Goal: Task Accomplishment & Management: Manage account settings

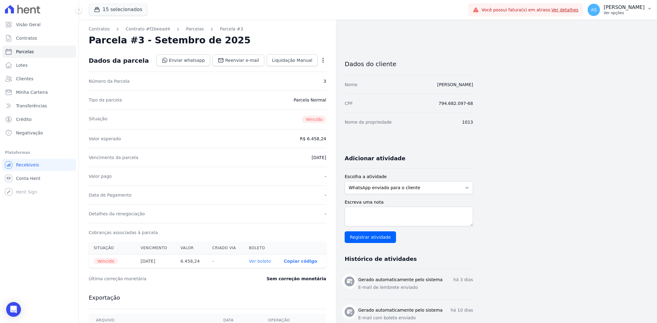
scroll to position [68, 0]
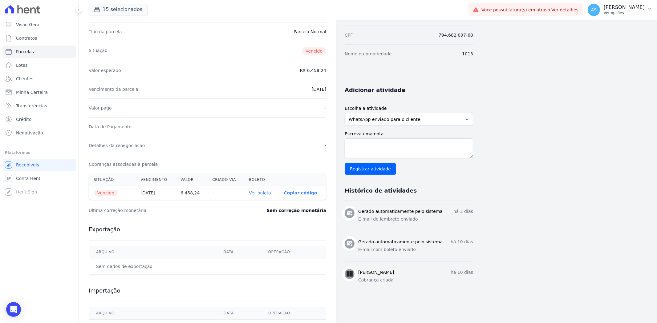
click at [648, 7] on icon "button" at bounding box center [649, 8] width 5 height 5
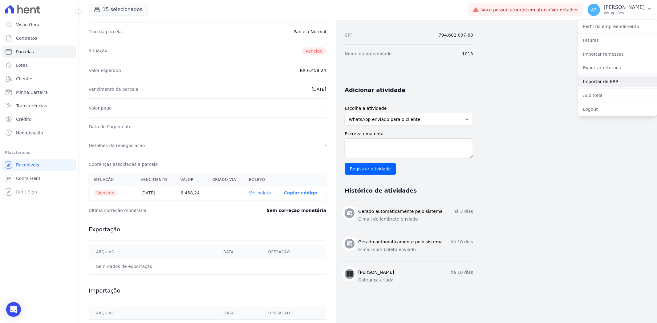
click at [604, 82] on link "Importar de ERP" at bounding box center [617, 81] width 79 height 11
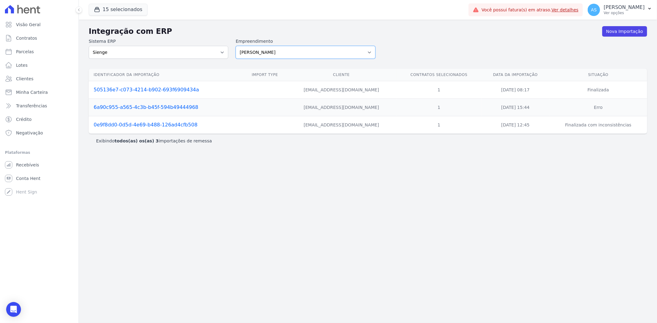
click at [368, 53] on select "Amaré Arpoador Art Prime - Irajá ÁUREOS B. Unique CTV Beat Residencial CTV Mob …" at bounding box center [306, 52] width 140 height 13
select select "9db4d767-ec98-4519-aed7-f9568aa0b04c"
click at [236, 46] on select "Amaré Arpoador Art Prime - Irajá ÁUREOS B. Unique CTV Beat Residencial CTV Mob …" at bounding box center [306, 52] width 140 height 13
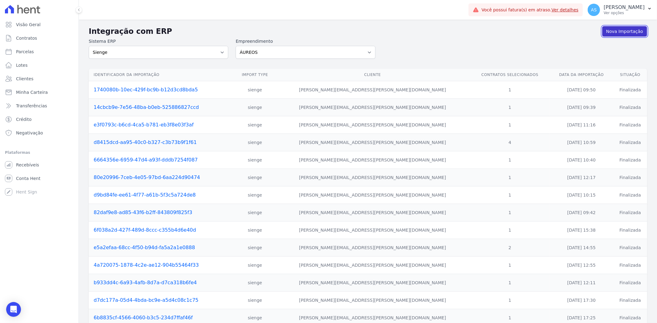
click at [612, 31] on link "Nova Importação" at bounding box center [624, 31] width 45 height 10
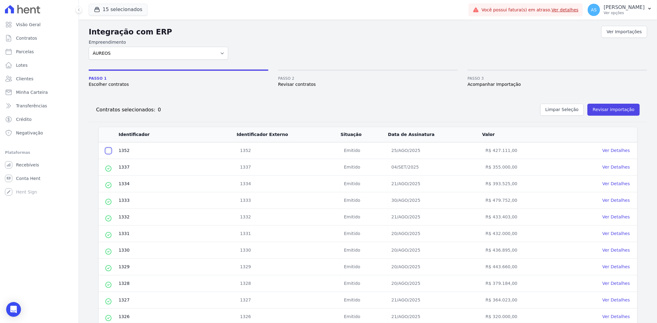
click at [108, 150] on input "checkbox" at bounding box center [108, 150] width 5 height 5
checkbox input "true"
click at [602, 105] on button "Revisar importação" at bounding box center [613, 110] width 52 height 12
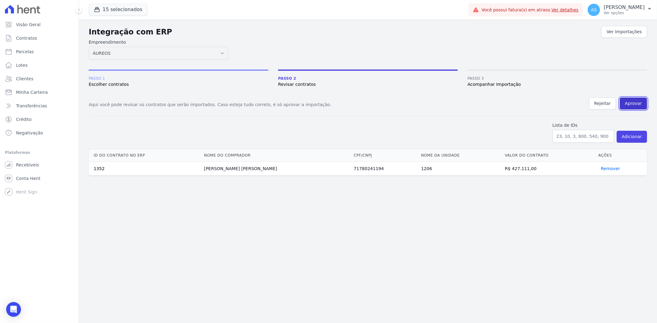
click at [635, 101] on button "Aprovar" at bounding box center [633, 104] width 27 height 12
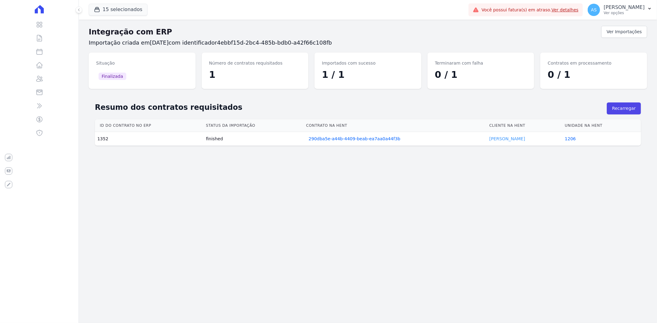
click at [502, 140] on link "João Antunes" at bounding box center [507, 138] width 36 height 5
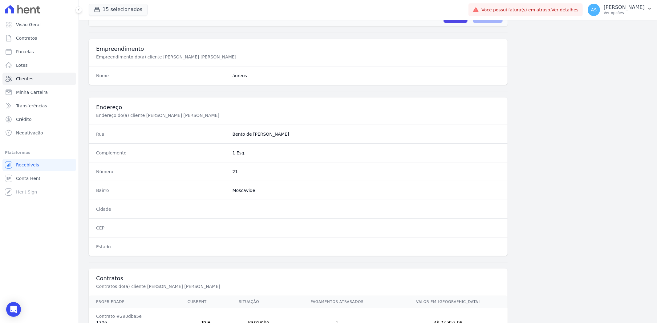
scroll to position [254, 0]
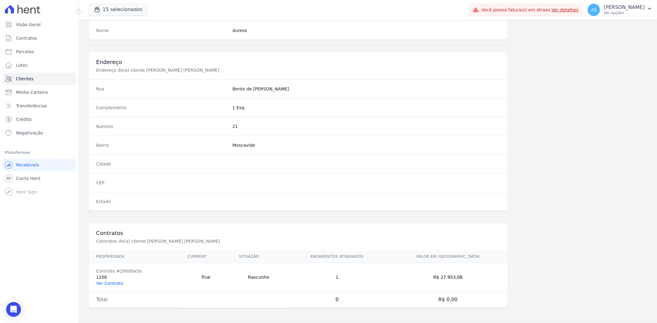
click at [108, 284] on link "Ver Contrato" at bounding box center [109, 283] width 27 height 5
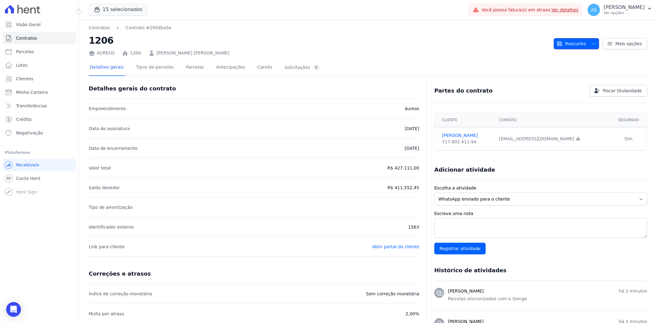
click at [593, 43] on icon "button" at bounding box center [593, 43] width 5 height 5
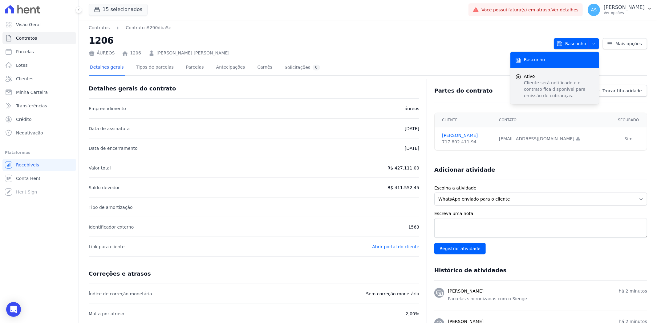
click at [551, 78] on span "Ativo" at bounding box center [559, 76] width 70 height 6
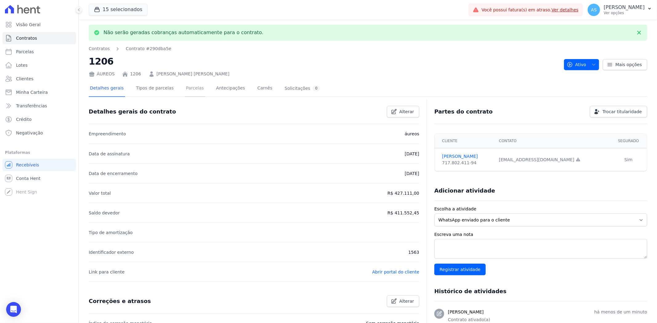
click at [186, 89] on link "Parcelas" at bounding box center [195, 89] width 20 height 16
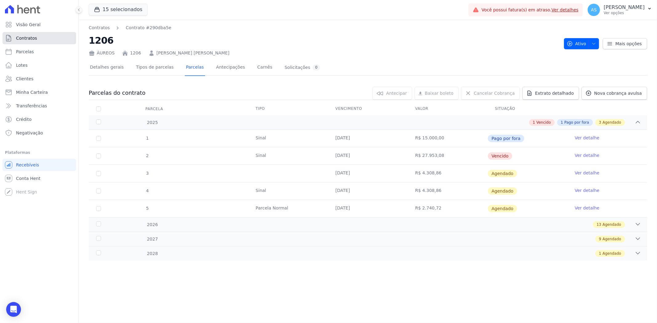
click at [28, 37] on span "Contratos" at bounding box center [26, 38] width 21 height 6
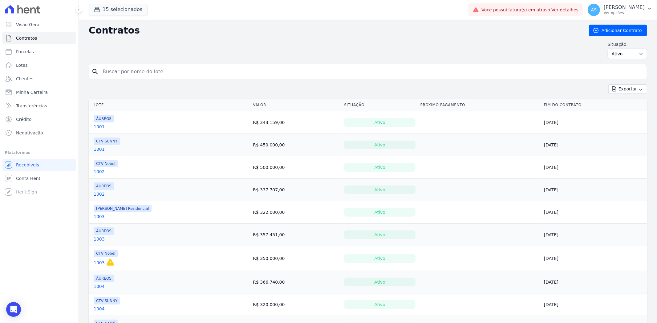
click at [118, 72] on input "search" at bounding box center [371, 72] width 545 height 12
type input "307"
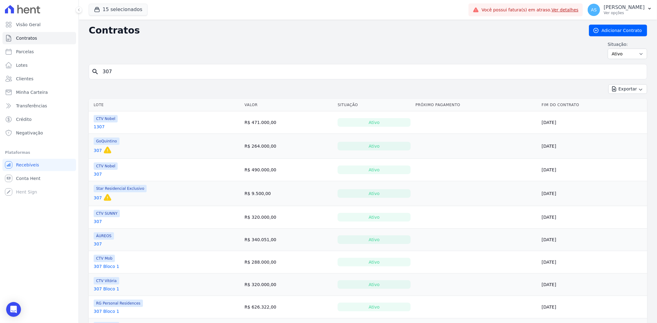
click at [101, 268] on link "307 Bloco 1" at bounding box center [107, 267] width 26 height 6
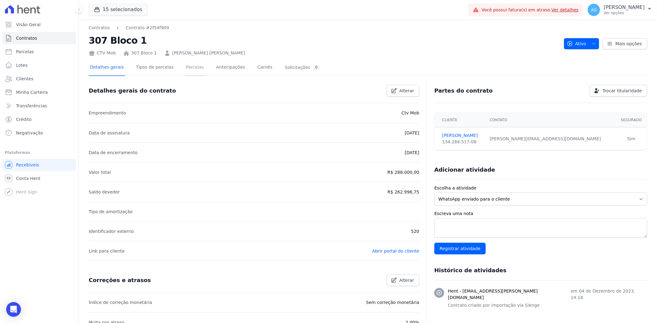
click at [191, 68] on link "Parcelas" at bounding box center [195, 68] width 20 height 16
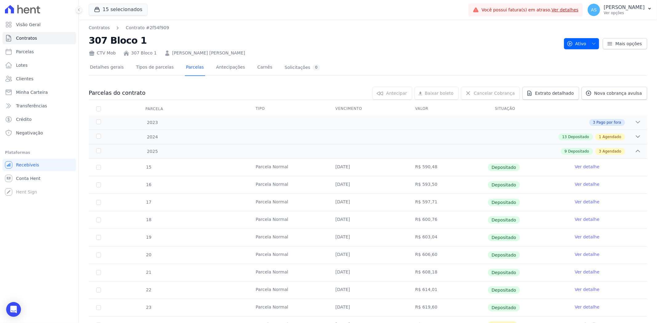
scroll to position [79, 0]
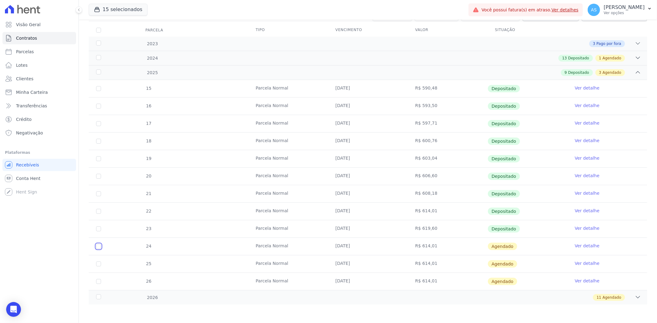
drag, startPoint x: 99, startPoint y: 247, endPoint x: 99, endPoint y: 251, distance: 3.7
click at [99, 247] on input "checkbox" at bounding box center [98, 246] width 5 height 5
checkbox input "true"
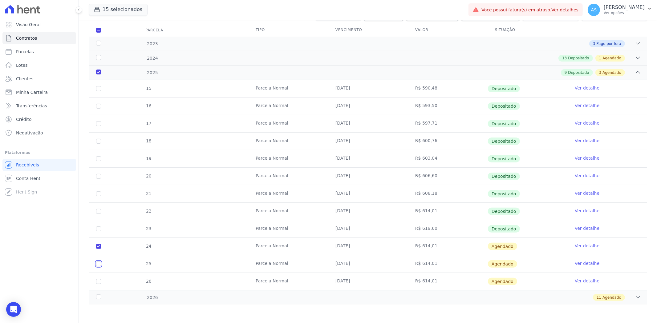
click at [98, 263] on input "checkbox" at bounding box center [98, 264] width 5 height 5
checkbox input "true"
click at [98, 281] on input "checkbox" at bounding box center [98, 281] width 5 height 5
checkbox input "true"
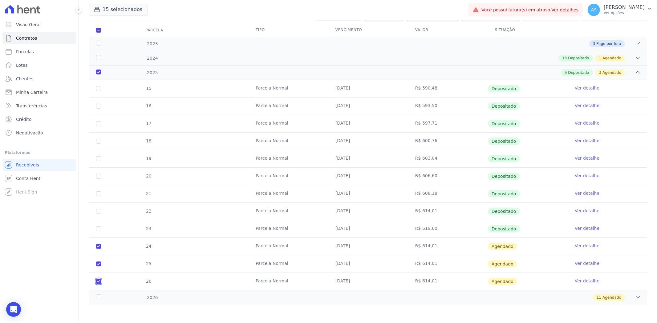
checkbox input "true"
click at [635, 297] on icon at bounding box center [638, 297] width 6 height 6
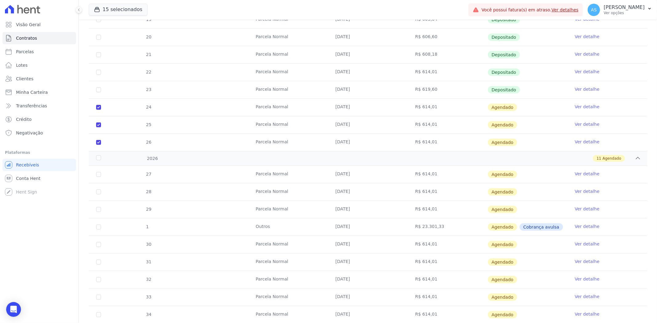
scroll to position [272, 0]
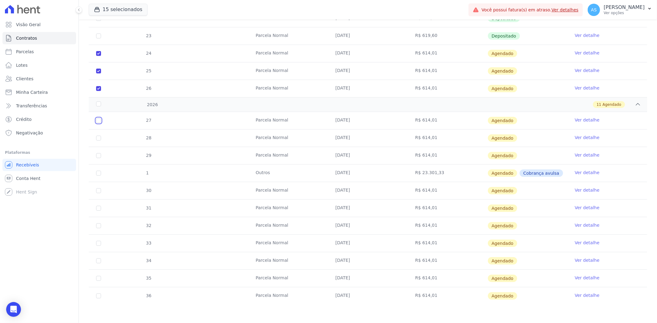
click at [98, 121] on input "checkbox" at bounding box center [98, 120] width 5 height 5
checkbox input "true"
click at [98, 137] on input "checkbox" at bounding box center [98, 138] width 5 height 5
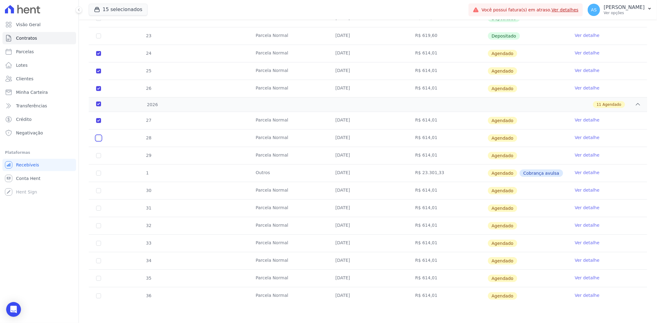
checkbox input "true"
click at [96, 155] on input "checkbox" at bounding box center [98, 155] width 5 height 5
checkbox input "true"
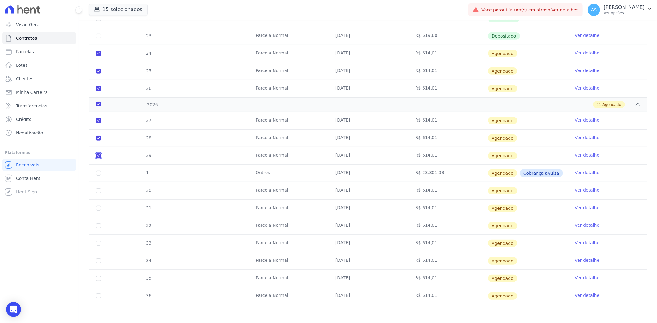
checkbox input "true"
click at [98, 192] on input "checkbox" at bounding box center [98, 190] width 5 height 5
checkbox input "true"
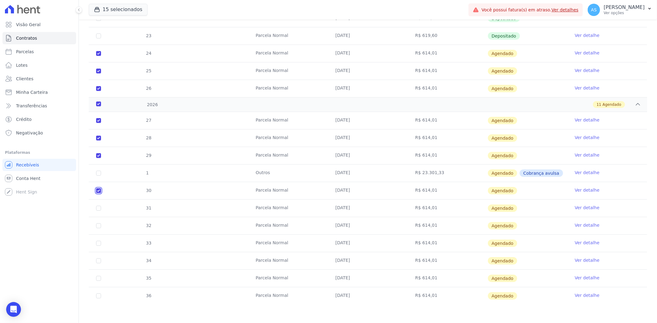
checkbox input "true"
click at [98, 207] on input "checkbox" at bounding box center [98, 208] width 5 height 5
checkbox input "true"
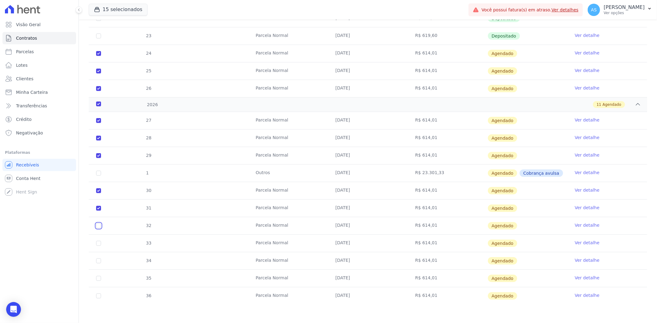
click at [98, 227] on input "checkbox" at bounding box center [98, 226] width 5 height 5
checkbox input "true"
click at [98, 245] on input "checkbox" at bounding box center [98, 243] width 5 height 5
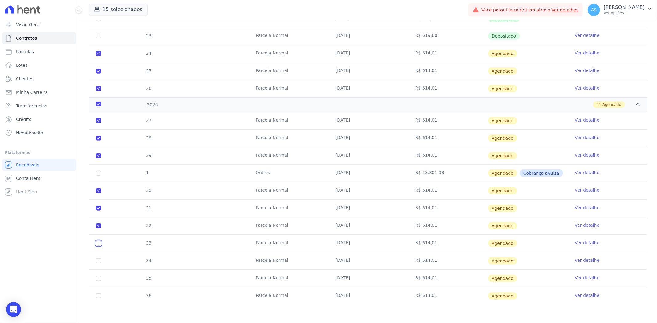
checkbox input "true"
click at [99, 263] on input "checkbox" at bounding box center [98, 261] width 5 height 5
checkbox input "true"
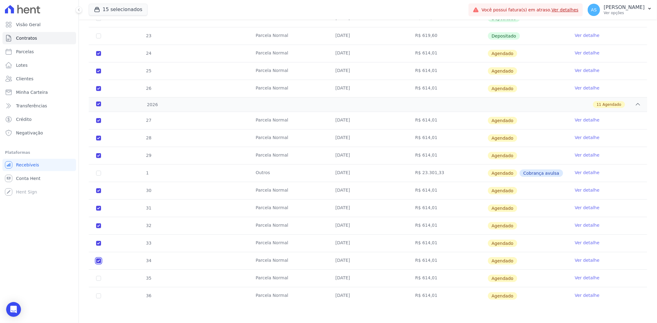
checkbox input "true"
click at [99, 279] on input "checkbox" at bounding box center [98, 278] width 5 height 5
checkbox input "true"
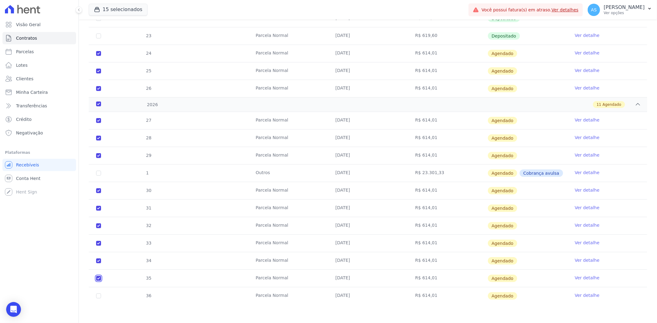
checkbox input "true"
click at [97, 297] on input "checkbox" at bounding box center [98, 296] width 5 height 5
checkbox input "true"
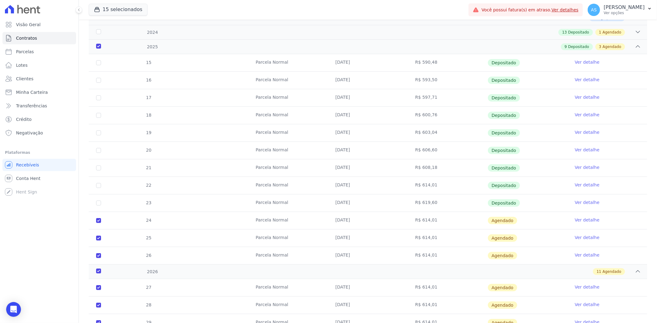
scroll to position [67, 0]
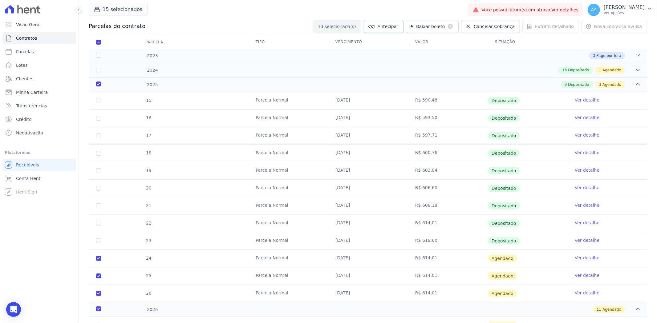
click at [398, 26] on span "Antecipar" at bounding box center [388, 26] width 21 height 6
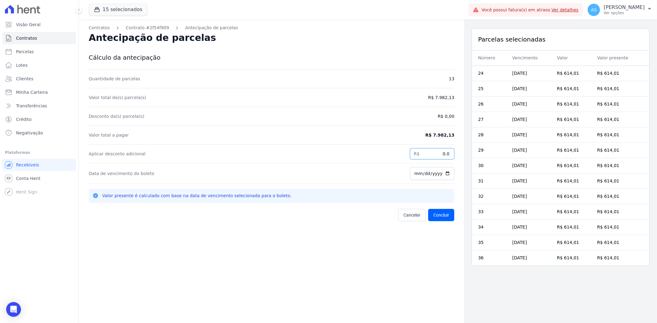
drag, startPoint x: 425, startPoint y: 153, endPoint x: 459, endPoint y: 155, distance: 34.2
click at [459, 155] on div "Contratos Contrato #2f54f909 Antecipação de parcelas Antecipação de parcelas Cá…" at bounding box center [271, 181] width 385 height 323
type input "784.03"
click at [444, 175] on input "[DATE]" at bounding box center [432, 173] width 44 height 13
type input "2025-09-23"
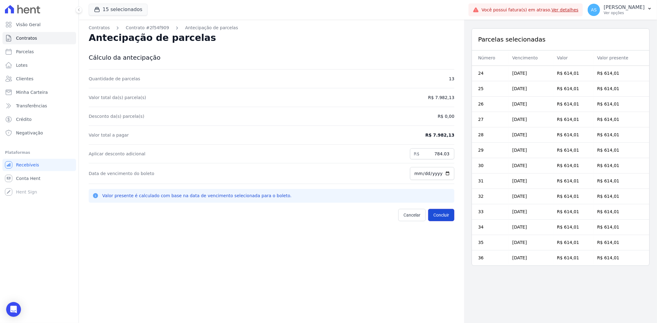
click at [436, 214] on button "Concluir" at bounding box center [441, 215] width 26 height 12
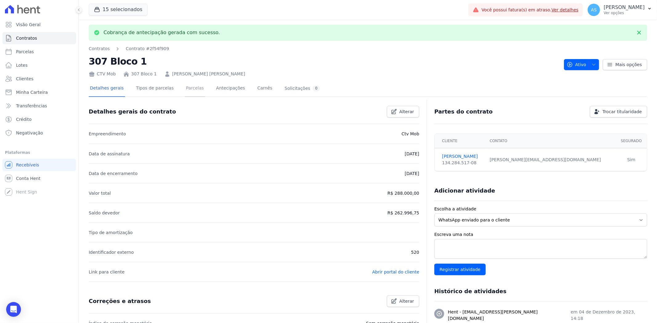
click at [185, 87] on link "Parcelas" at bounding box center [195, 89] width 20 height 16
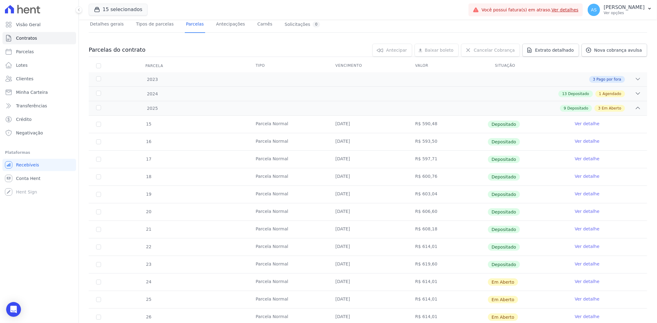
scroll to position [79, 0]
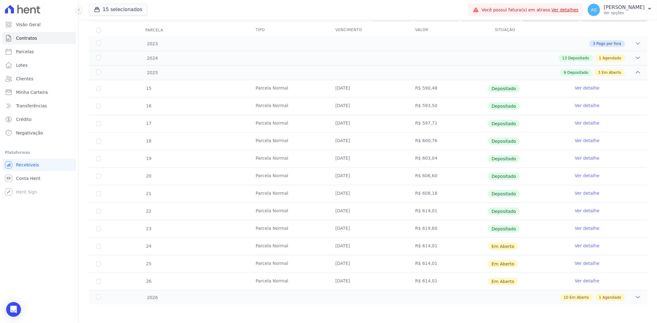
click at [586, 246] on link "Ver detalhe" at bounding box center [587, 246] width 25 height 6
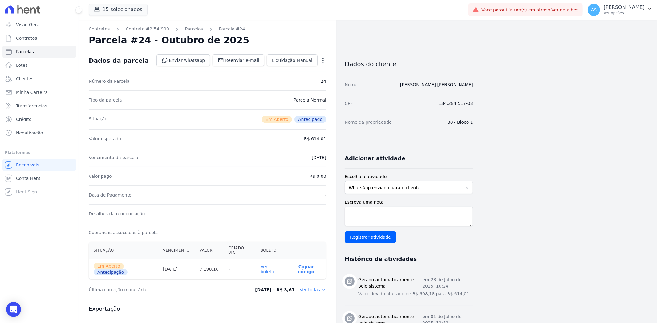
click at [268, 265] on link "Ver boleto" at bounding box center [268, 270] width 14 height 10
click at [23, 79] on span "Clientes" at bounding box center [24, 79] width 17 height 6
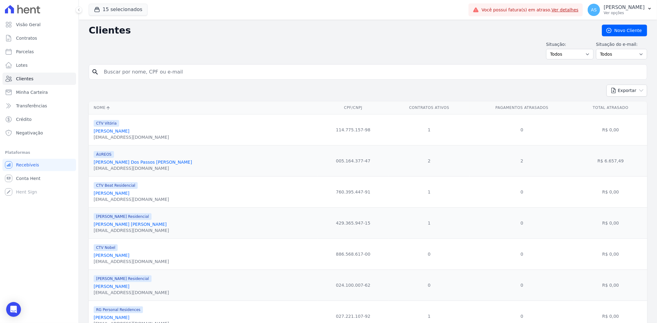
click at [107, 75] on input "search" at bounding box center [372, 72] width 544 height 12
type input "luma"
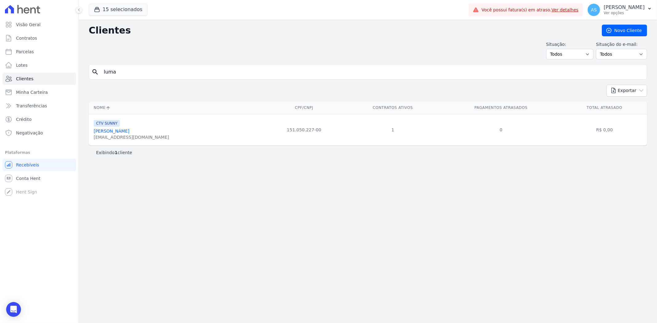
click at [106, 131] on link "Luma Holanda Coelho" at bounding box center [112, 131] width 36 height 5
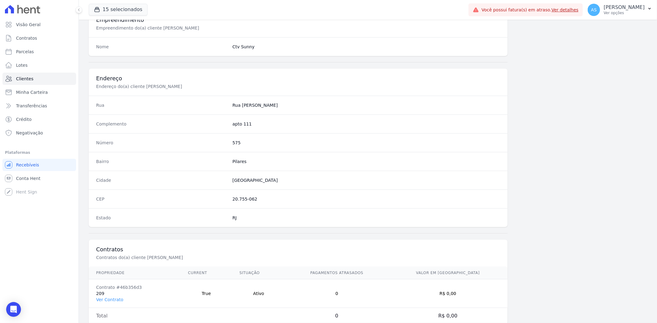
scroll to position [254, 0]
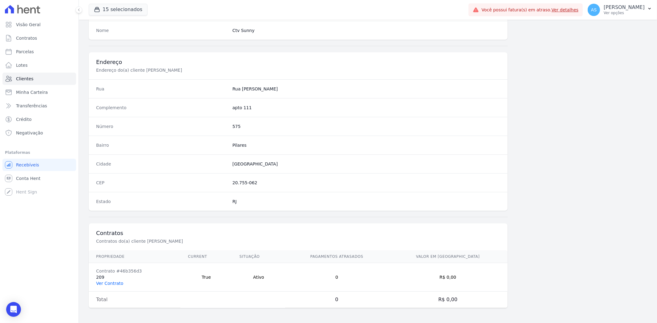
click at [110, 284] on link "Ver Contrato" at bounding box center [109, 283] width 27 height 5
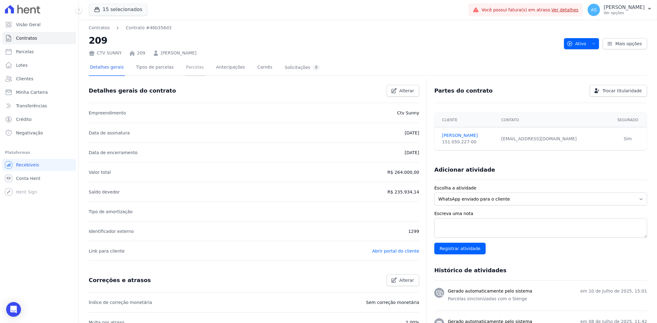
click at [185, 68] on link "Parcelas" at bounding box center [195, 68] width 20 height 16
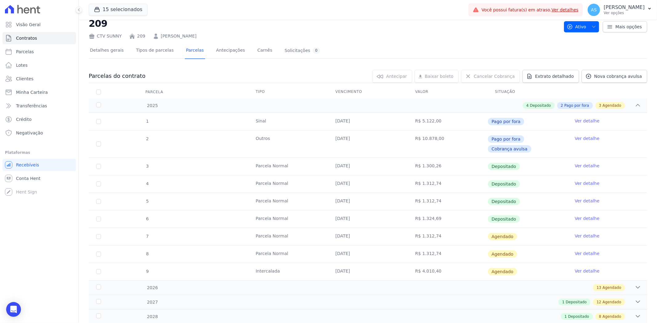
scroll to position [26, 0]
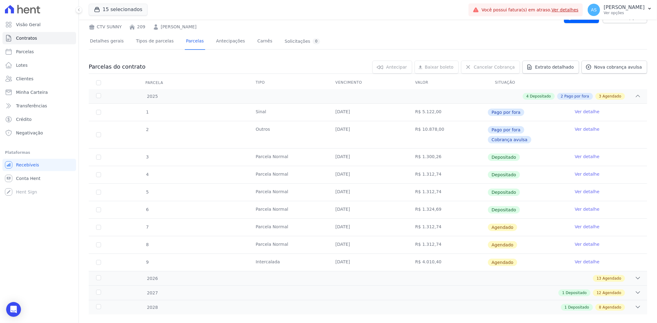
click at [575, 224] on link "Ver detalhe" at bounding box center [587, 227] width 25 height 6
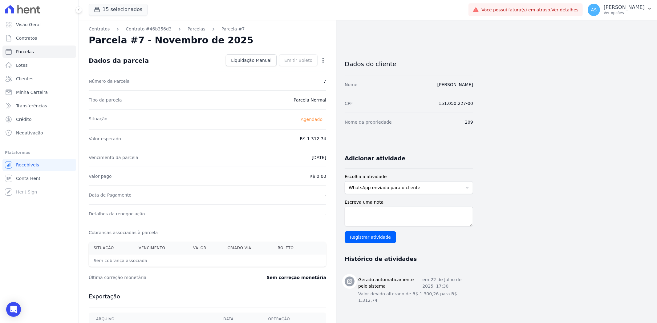
click at [324, 59] on icon "button" at bounding box center [323, 60] width 6 height 6
click at [281, 69] on link "Alterar" at bounding box center [296, 68] width 54 height 11
drag, startPoint x: 299, startPoint y: 138, endPoint x: 352, endPoint y: 136, distance: 52.4
click at [352, 136] on div "Contratos Contrato #46b356d3 Parcelas Parcela #7 Parcela #7 - Novembro de 2025 …" at bounding box center [276, 217] width 394 height 395
type input "1324.69"
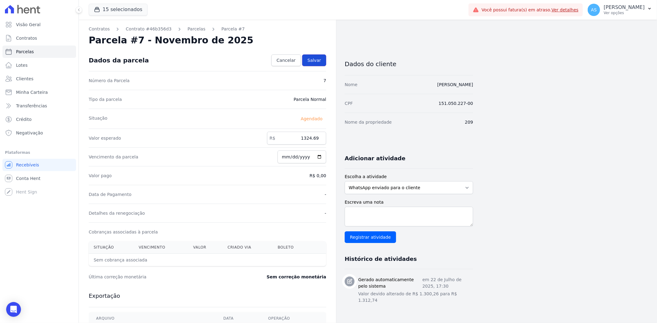
click at [324, 60] on link "Salvar" at bounding box center [314, 61] width 24 height 12
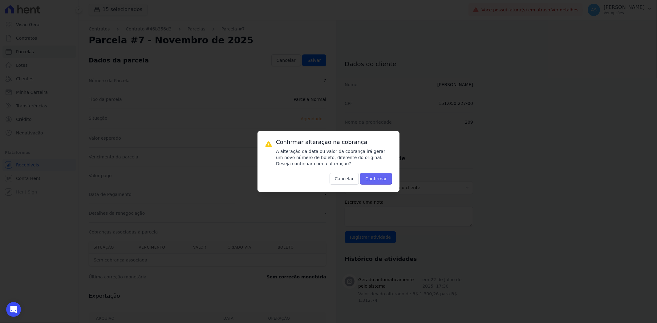
click at [371, 176] on button "Confirmar" at bounding box center [376, 179] width 32 height 12
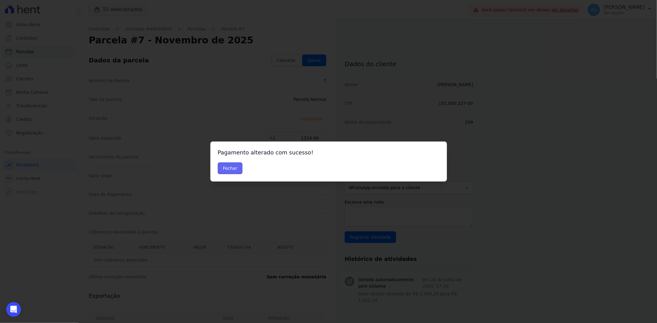
click at [228, 168] on button "Fechar" at bounding box center [230, 169] width 25 height 12
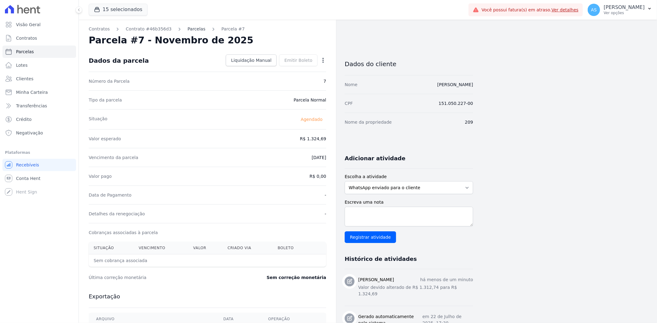
click at [188, 31] on link "Parcelas" at bounding box center [197, 29] width 18 height 6
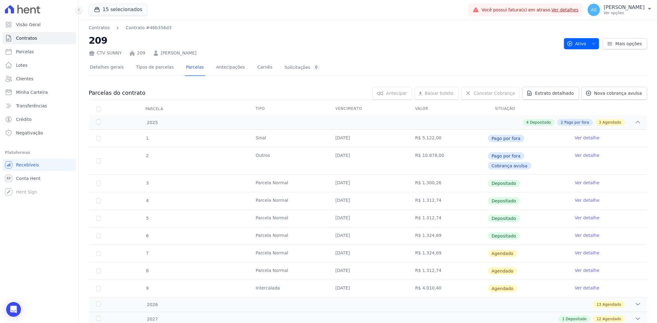
click at [584, 268] on link "Ver detalhe" at bounding box center [587, 271] width 25 height 6
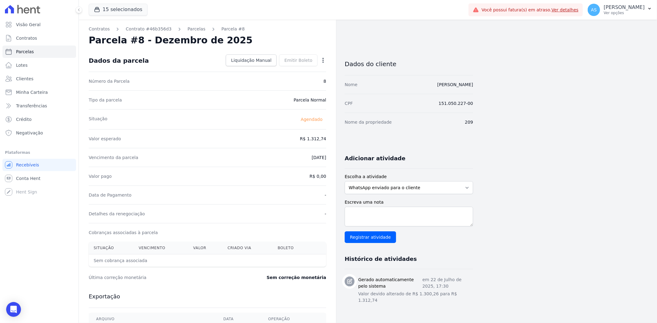
click at [324, 58] on icon "button" at bounding box center [323, 60] width 6 height 6
click at [287, 70] on link "Alterar" at bounding box center [296, 68] width 54 height 11
drag, startPoint x: 301, startPoint y: 143, endPoint x: 332, endPoint y: 146, distance: 31.0
click at [332, 146] on div "Contratos Contrato #46b356d3 Parcelas Parcela #8 Parcela #8 - Dezembro de 2025 …" at bounding box center [207, 217] width 257 height 395
type input "1324.69"
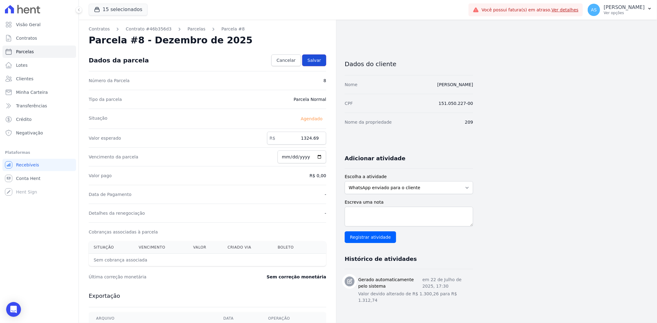
click at [315, 62] on span "Salvar" at bounding box center [314, 60] width 14 height 6
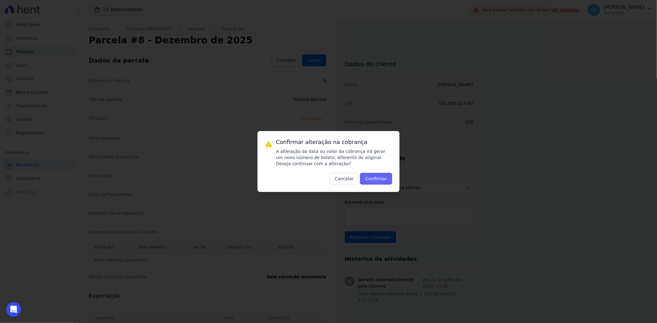
click at [377, 179] on button "Confirmar" at bounding box center [376, 179] width 32 height 12
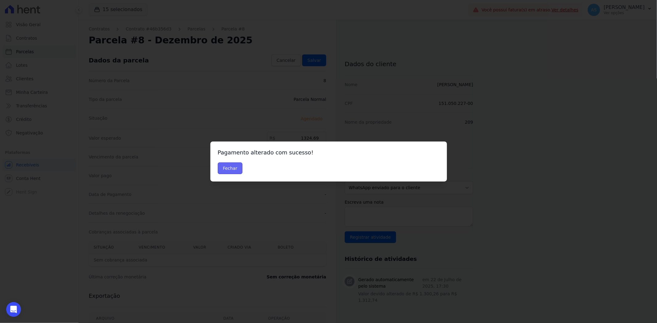
click at [229, 172] on button "Fechar" at bounding box center [230, 169] width 25 height 12
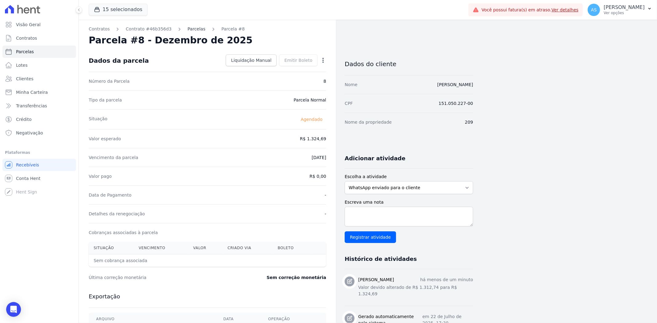
click at [188, 30] on link "Parcelas" at bounding box center [197, 29] width 18 height 6
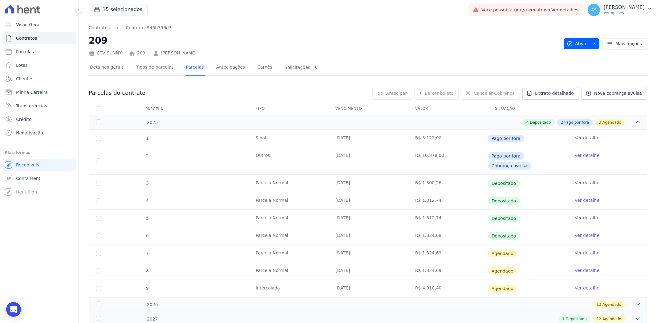
click at [585, 285] on link "Ver detalhe" at bounding box center [587, 288] width 25 height 6
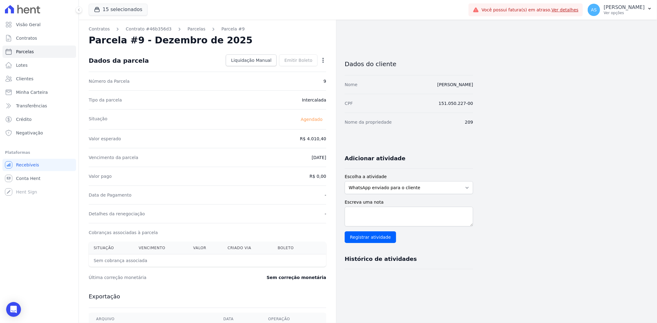
click at [321, 58] on icon "button" at bounding box center [323, 60] width 6 height 6
click at [285, 70] on link "Alterar" at bounding box center [296, 68] width 54 height 11
drag, startPoint x: 297, startPoint y: 138, endPoint x: 322, endPoint y: 144, distance: 26.4
click at [322, 144] on input "4010.4" at bounding box center [296, 138] width 59 height 13
type input "4085.74"
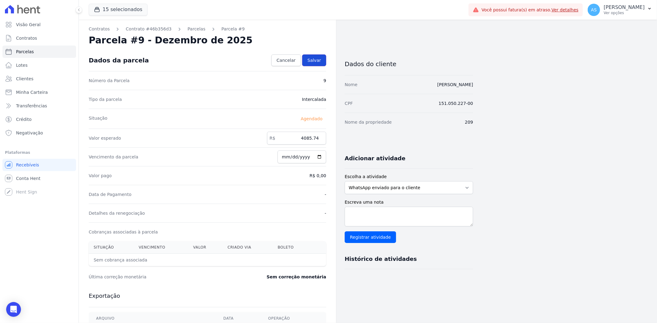
click at [311, 61] on span "Salvar" at bounding box center [314, 60] width 14 height 6
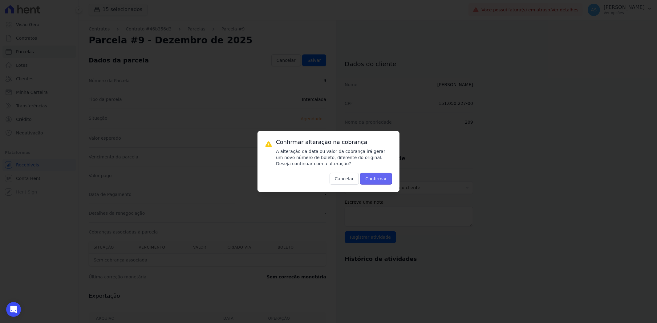
click at [368, 180] on button "Confirmar" at bounding box center [376, 179] width 32 height 12
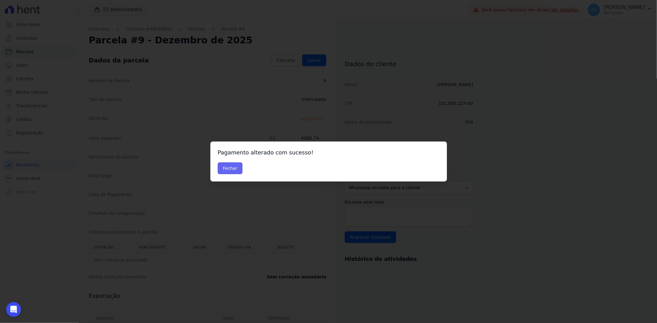
click at [229, 172] on button "Fechar" at bounding box center [230, 169] width 25 height 12
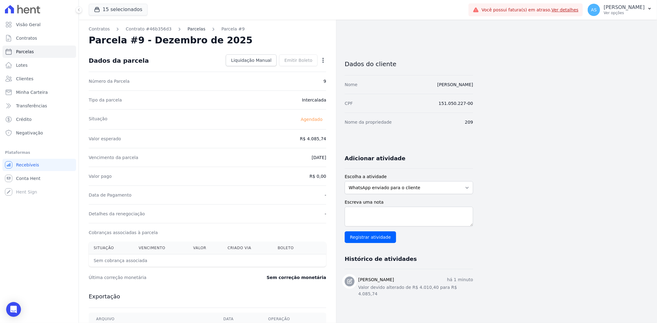
click at [190, 30] on link "Parcelas" at bounding box center [197, 29] width 18 height 6
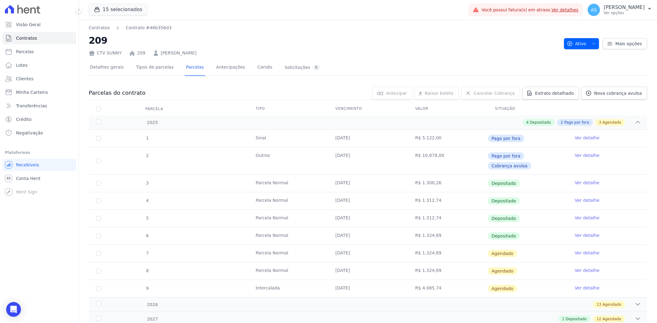
click at [583, 250] on link "Ver detalhe" at bounding box center [587, 253] width 25 height 6
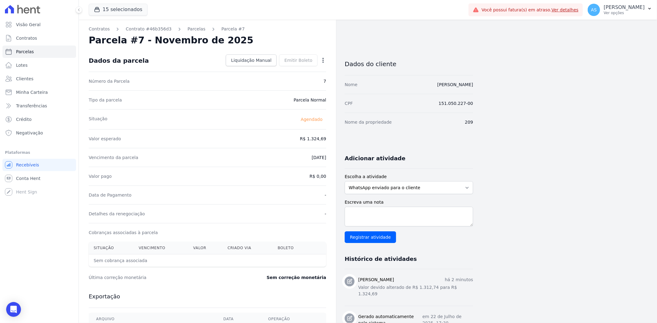
click at [325, 59] on icon "button" at bounding box center [323, 60] width 6 height 6
click at [288, 81] on link "Antecipar" at bounding box center [296, 79] width 54 height 11
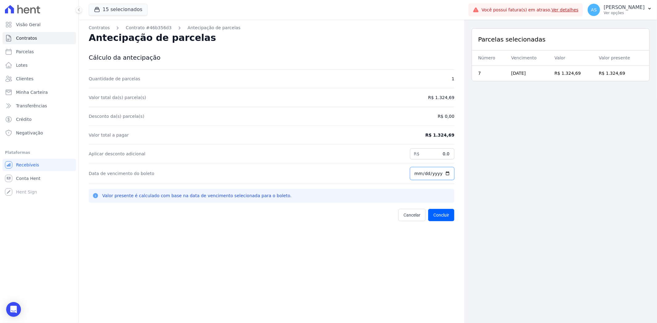
click at [445, 173] on input "[DATE]" at bounding box center [432, 173] width 44 height 13
type input "2025-09-30"
click at [439, 214] on button "Concluir" at bounding box center [441, 215] width 26 height 12
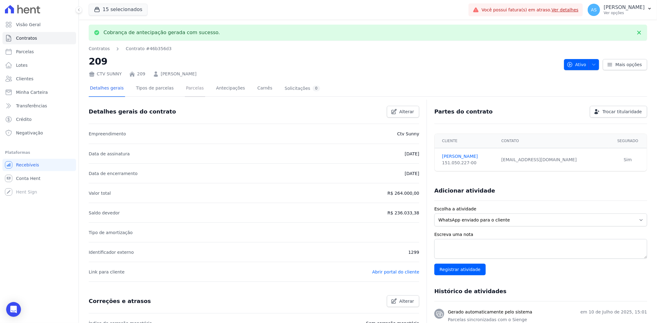
click at [185, 86] on link "Parcelas" at bounding box center [195, 89] width 20 height 16
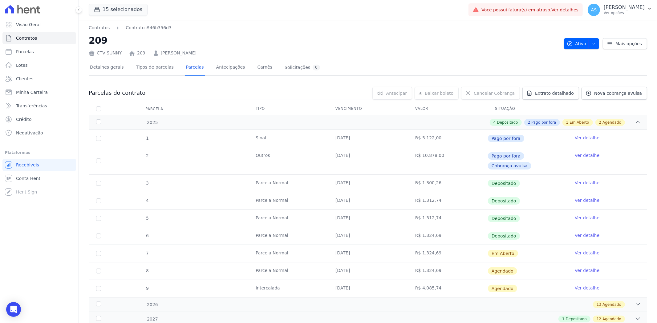
click at [578, 250] on link "Ver detalhe" at bounding box center [587, 253] width 25 height 6
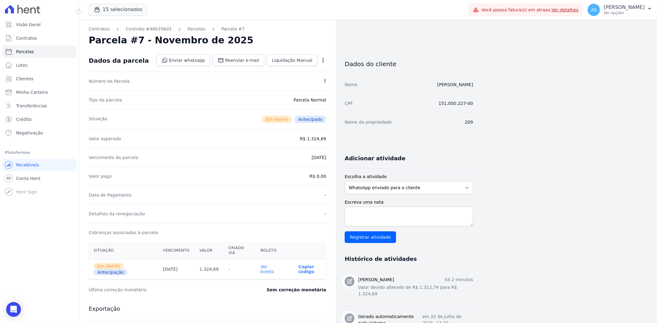
click at [266, 265] on link "Ver boleto" at bounding box center [268, 270] width 14 height 10
click at [189, 28] on link "Parcelas" at bounding box center [197, 29] width 18 height 6
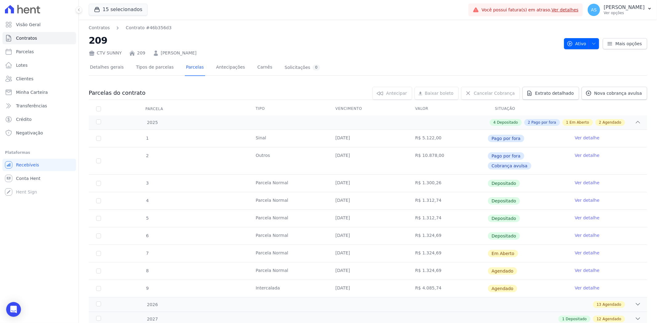
click at [587, 268] on link "Ver detalhe" at bounding box center [587, 271] width 25 height 6
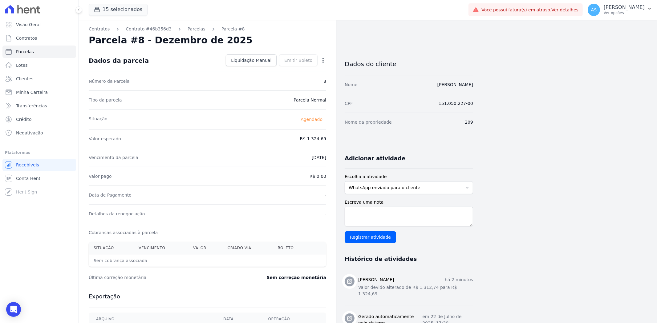
click at [321, 60] on icon "button" at bounding box center [323, 60] width 6 height 6
click at [283, 80] on link "Antecipar" at bounding box center [296, 79] width 54 height 11
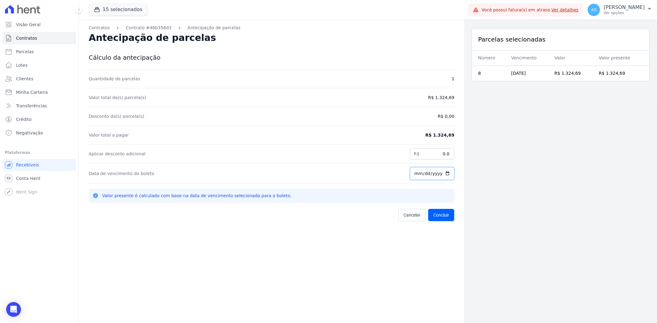
click at [445, 176] on input "[DATE]" at bounding box center [432, 173] width 44 height 13
type input "2025-09-30"
click at [437, 214] on button "Concluir" at bounding box center [441, 215] width 26 height 12
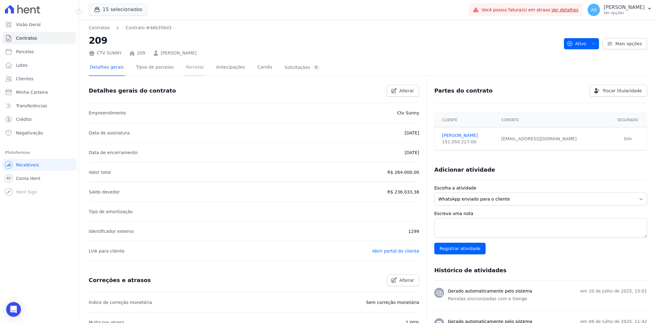
click at [188, 69] on link "Parcelas" at bounding box center [195, 68] width 20 height 16
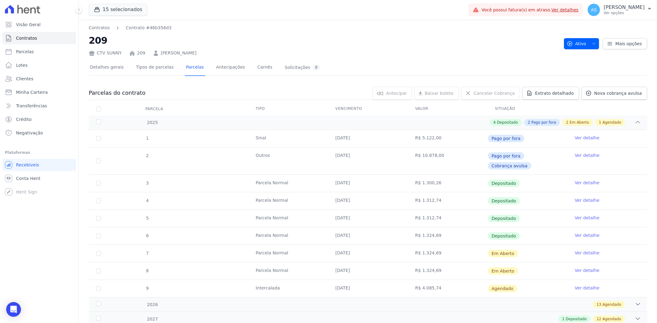
click at [575, 268] on link "Ver detalhe" at bounding box center [587, 271] width 25 height 6
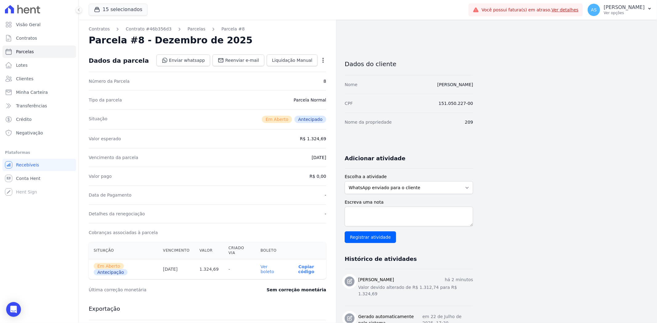
click at [270, 265] on link "Ver boleto" at bounding box center [268, 270] width 14 height 10
click at [188, 28] on link "Parcelas" at bounding box center [197, 29] width 18 height 6
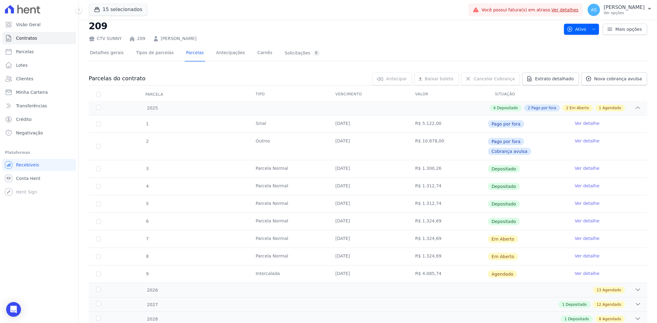
scroll to position [26, 0]
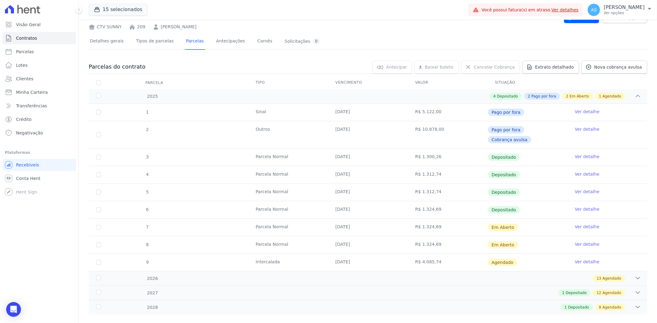
click at [590, 259] on link "Ver detalhe" at bounding box center [587, 262] width 25 height 6
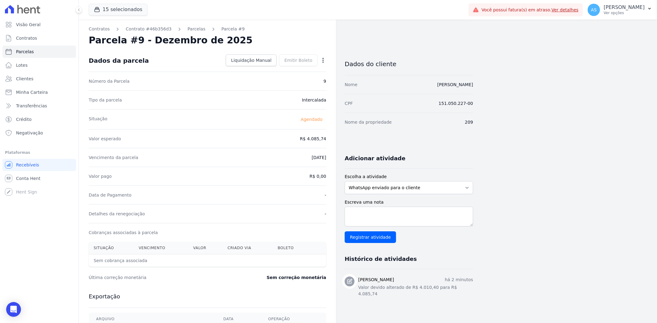
click at [324, 62] on icon "button" at bounding box center [323, 60] width 6 height 6
click at [285, 79] on link "Antecipar" at bounding box center [296, 79] width 54 height 11
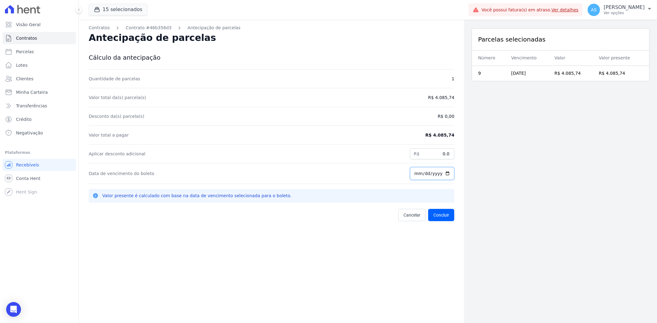
click at [446, 173] on input "[DATE]" at bounding box center [432, 173] width 44 height 13
type input "2025-09-30"
click at [438, 213] on button "Concluir" at bounding box center [441, 215] width 26 height 12
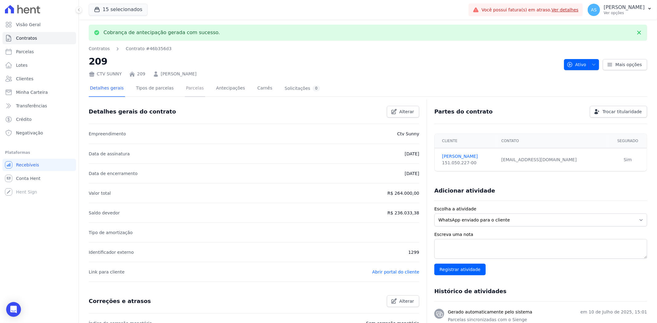
click at [188, 85] on link "Parcelas" at bounding box center [195, 89] width 20 height 16
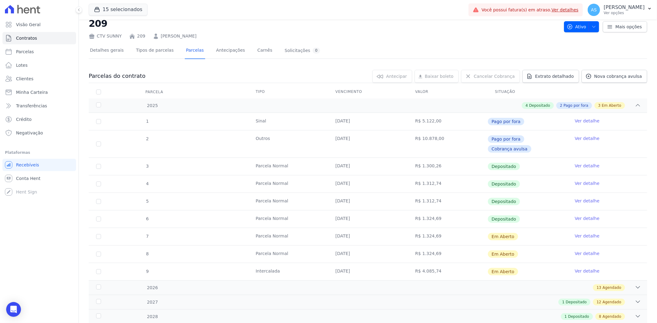
scroll to position [26, 0]
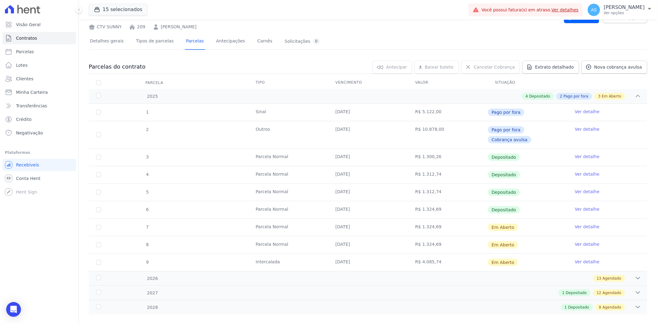
click at [575, 259] on link "Ver detalhe" at bounding box center [587, 262] width 25 height 6
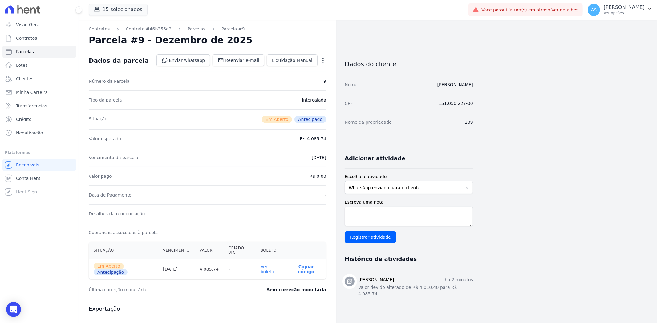
click at [273, 265] on link "Ver boleto" at bounding box center [268, 270] width 14 height 10
click at [27, 34] on link "Contratos" at bounding box center [39, 38] width 74 height 12
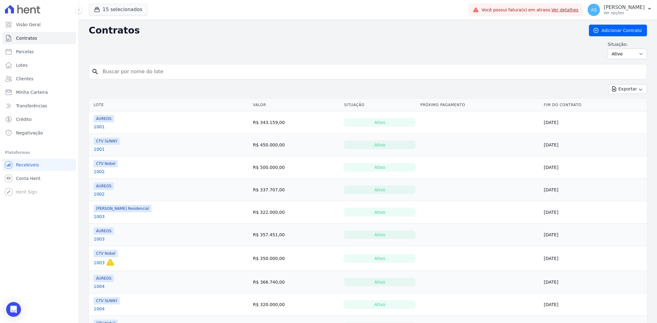
click at [109, 76] on input "search" at bounding box center [371, 72] width 545 height 12
type input "310"
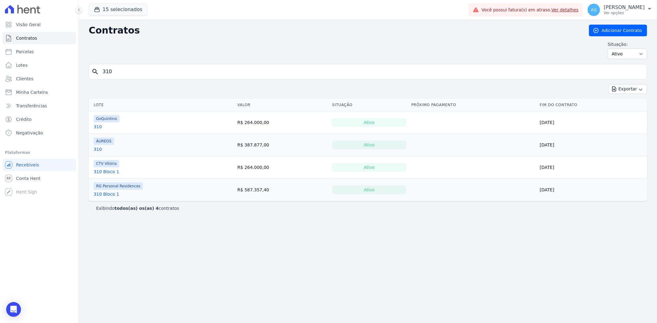
click at [98, 149] on link "310" at bounding box center [98, 149] width 8 height 6
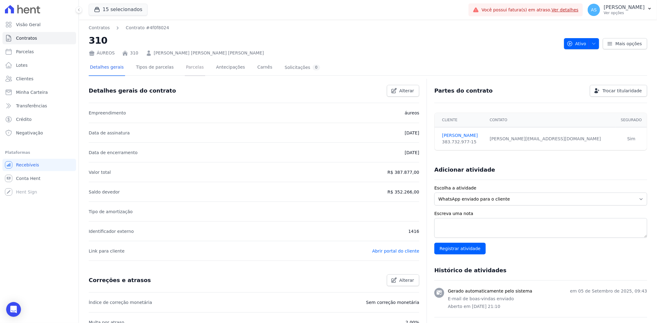
click at [186, 67] on link "Parcelas" at bounding box center [195, 68] width 20 height 16
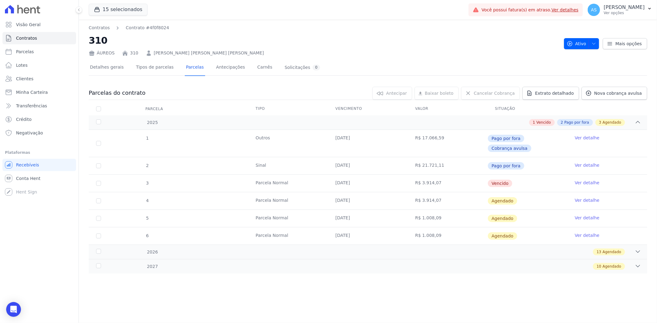
click at [584, 180] on link "Ver detalhe" at bounding box center [587, 183] width 25 height 6
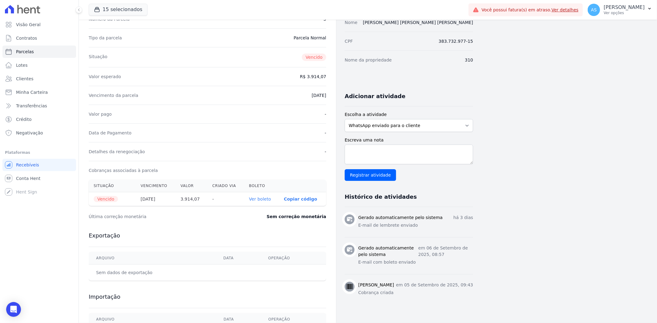
scroll to position [68, 0]
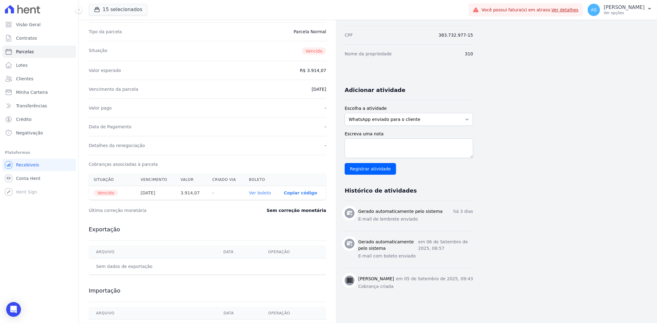
click at [260, 195] on link "Ver boleto" at bounding box center [260, 193] width 22 height 5
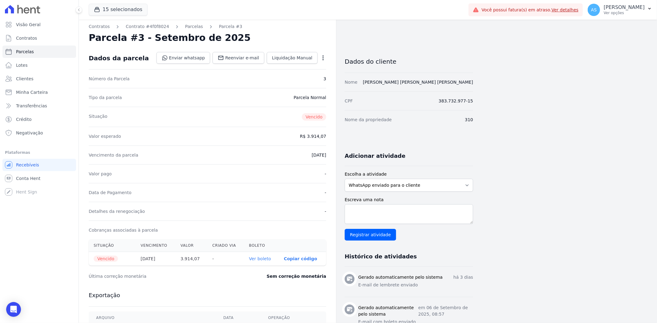
scroll to position [0, 0]
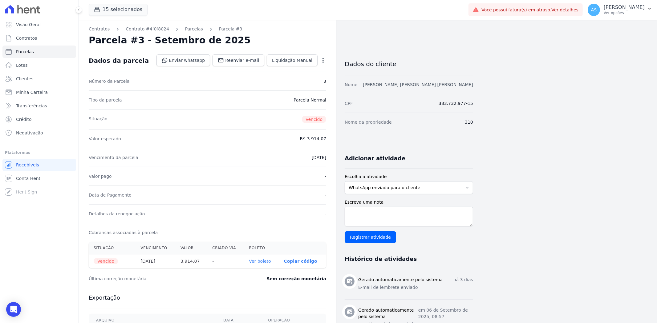
click at [420, 83] on link "Antonio Jose de Souza Thome" at bounding box center [418, 84] width 110 height 5
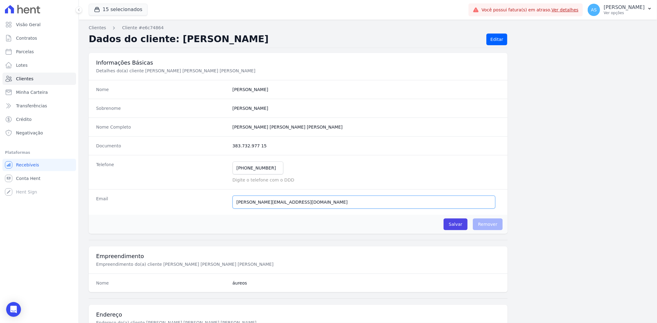
drag, startPoint x: 303, startPoint y: 203, endPoint x: 122, endPoint y: 202, distance: 180.8
click at [122, 202] on div "Email antonio@souzathome.com.br E-mail enviado. Aguardando confirmação.." at bounding box center [298, 202] width 419 height 26
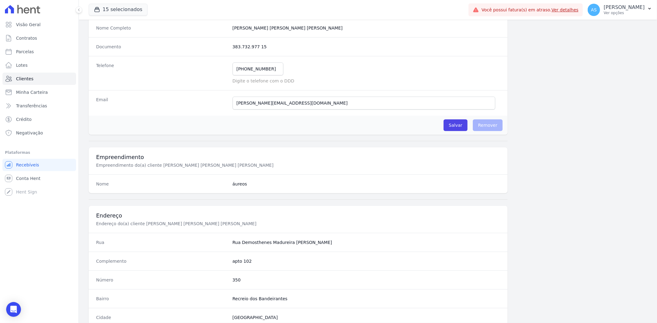
scroll to position [83, 0]
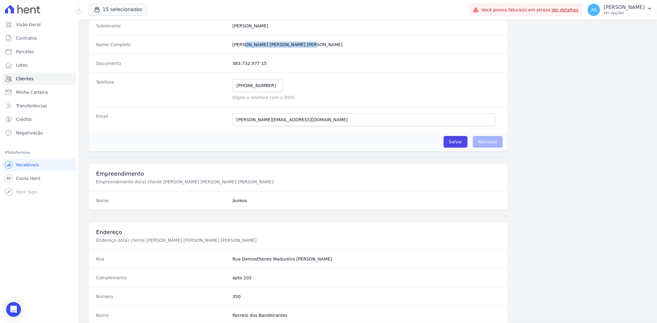
drag, startPoint x: 300, startPoint y: 44, endPoint x: 230, endPoint y: 43, distance: 69.6
click at [230, 43] on div "Nome Completo Antonio Jose De Souza Thome" at bounding box center [298, 44] width 419 height 19
click at [31, 91] on span "Minha Carteira" at bounding box center [32, 92] width 32 height 6
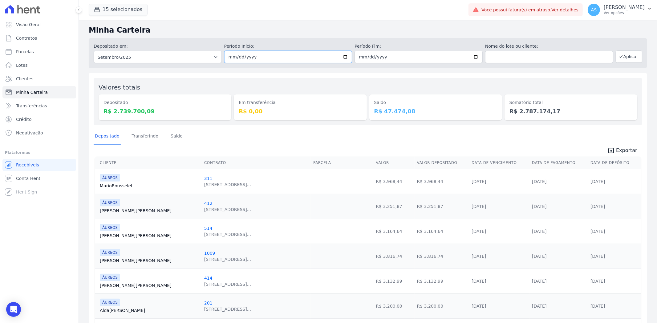
click at [342, 55] on input "2025-09-01" at bounding box center [288, 57] width 128 height 12
type input "[DATE]"
click at [472, 56] on input "2025-09-30" at bounding box center [418, 57] width 128 height 12
type input "[DATE]"
click at [627, 56] on button "Aplicar" at bounding box center [629, 57] width 26 height 12
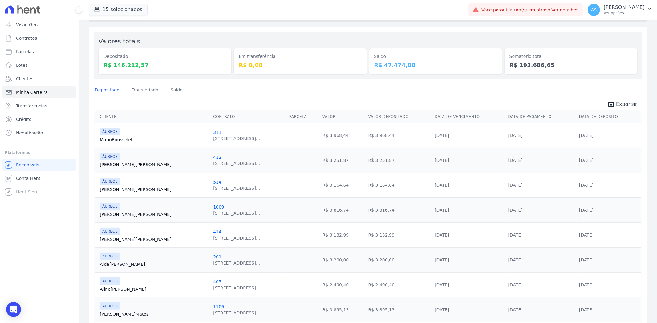
scroll to position [34, 0]
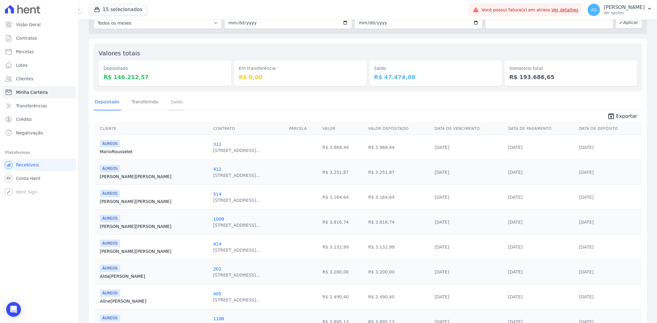
click at [176, 104] on link "Saldo" at bounding box center [176, 103] width 14 height 16
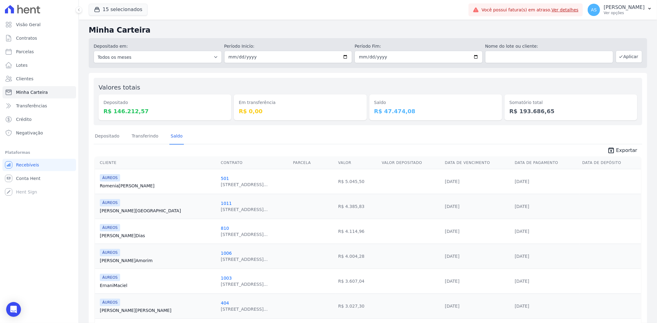
click at [579, 10] on link "Ver detalhes" at bounding box center [565, 9] width 27 height 5
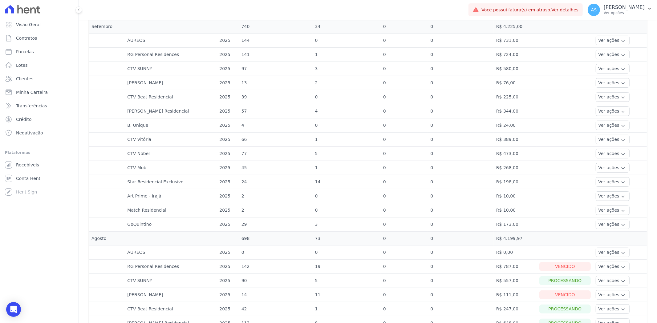
scroll to position [171, 0]
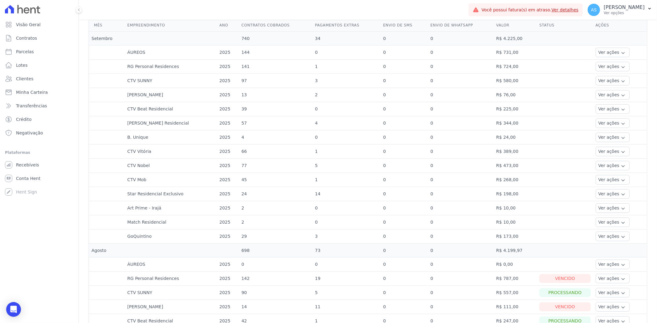
click at [239, 209] on td "2" at bounding box center [276, 208] width 74 height 14
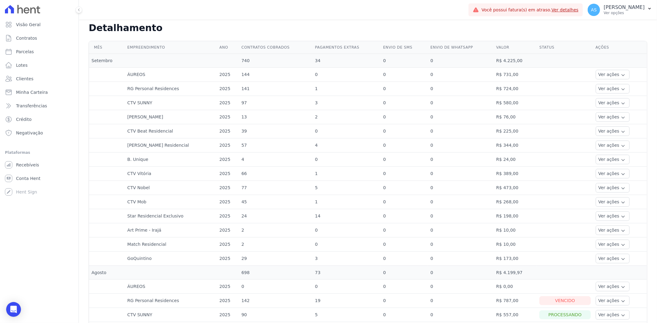
scroll to position [137, 0]
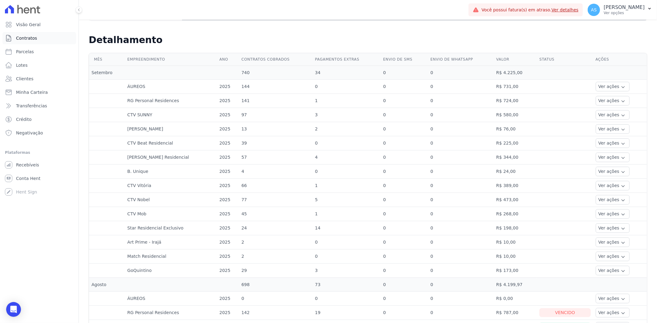
click at [12, 37] on link "Contratos" at bounding box center [39, 38] width 74 height 12
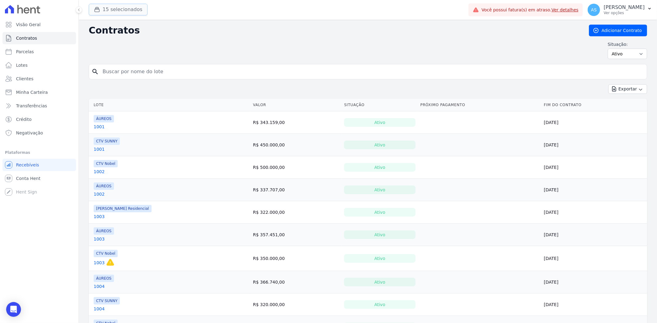
click at [118, 6] on button "15 selecionados" at bounding box center [118, 10] width 59 height 12
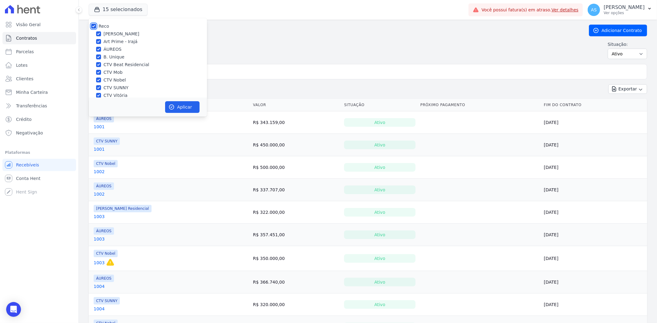
click at [93, 25] on input "Reco" at bounding box center [93, 26] width 5 height 5
checkbox input "false"
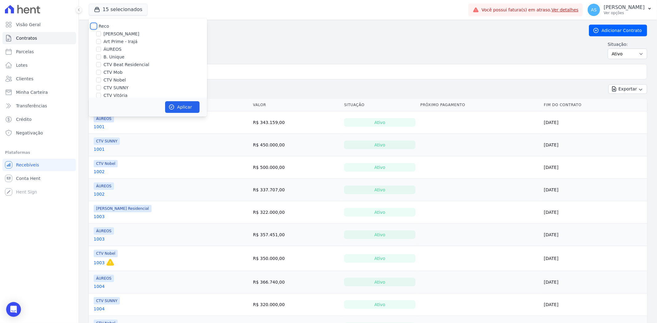
checkbox input "false"
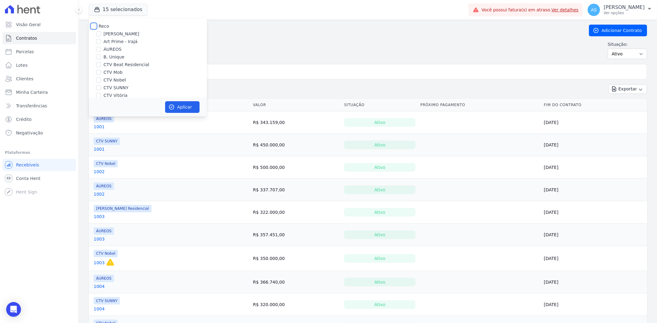
checkbox input "false"
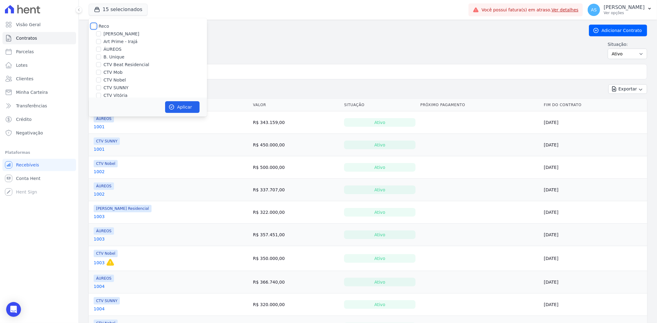
checkbox input "false"
click at [99, 40] on input "Art Prime - Irajá" at bounding box center [98, 41] width 5 height 5
checkbox input "true"
click at [175, 105] on button "Aplicar" at bounding box center [182, 107] width 34 height 12
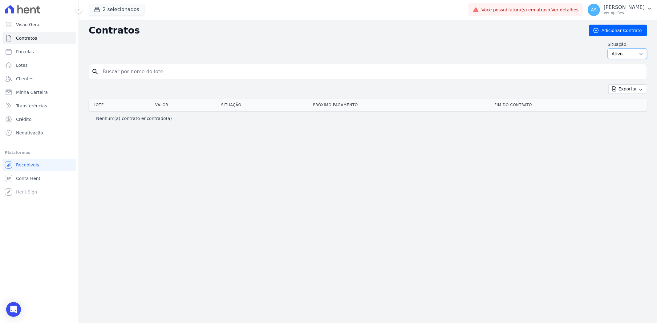
click at [640, 52] on select "Ativo Todos Pausado Distratado Rascunho Expirado Encerrado" at bounding box center [627, 54] width 39 height 10
select select "on_hold"
click at [610, 49] on select "Ativo Todos Pausado Distratado Rascunho Expirado Encerrado" at bounding box center [627, 54] width 39 height 10
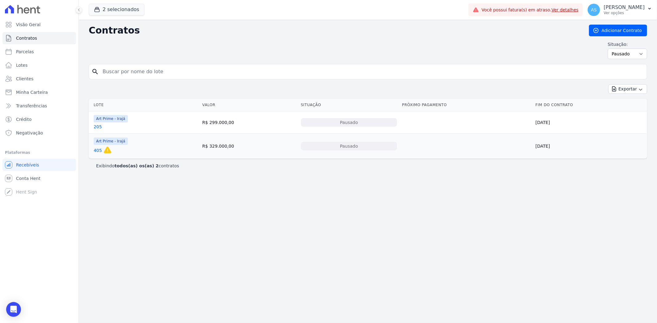
click at [97, 149] on link "405" at bounding box center [98, 151] width 8 height 6
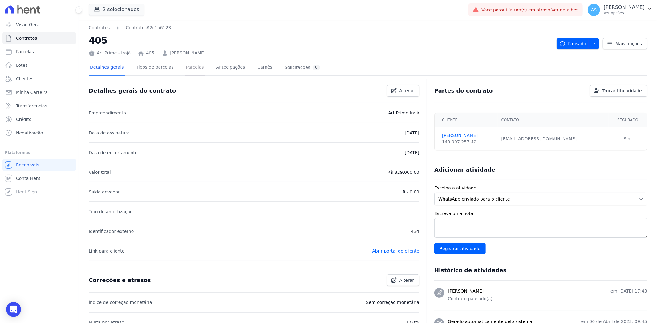
click at [187, 68] on link "Parcelas" at bounding box center [195, 68] width 20 height 16
click at [591, 44] on icon "button" at bounding box center [593, 43] width 5 height 5
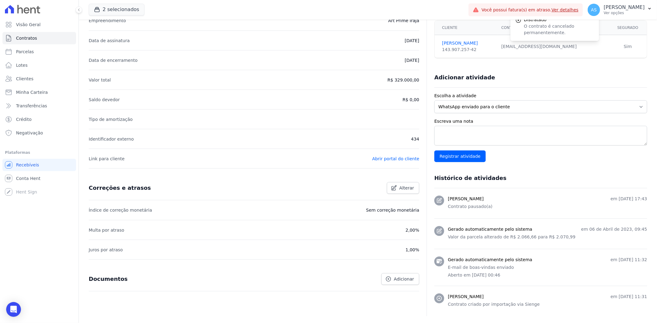
scroll to position [103, 0]
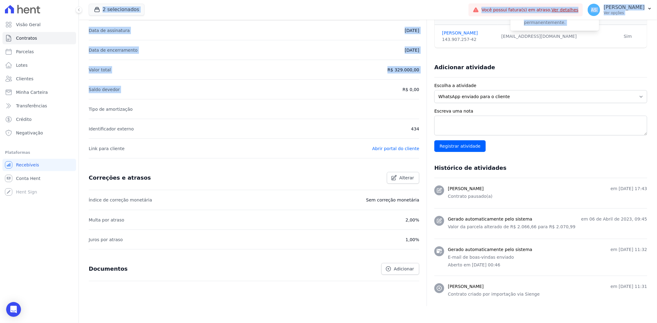
drag, startPoint x: 162, startPoint y: 197, endPoint x: 42, endPoint y: 229, distance: 124.3
click at [55, 245] on div "Visão Geral Contratos [GEOGRAPHIC_DATA] Lotes Clientes Minha Carteira Transferê…" at bounding box center [328, 161] width 657 height 323
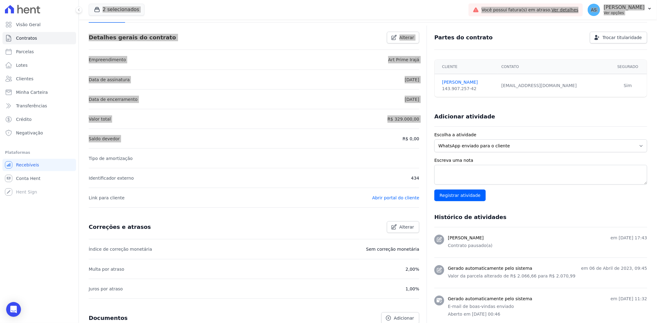
scroll to position [0, 0]
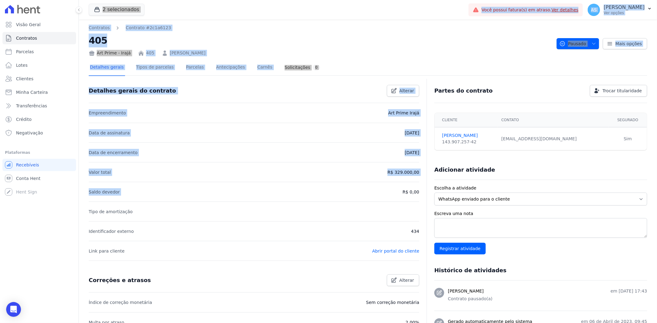
drag, startPoint x: 270, startPoint y: 153, endPoint x: 264, endPoint y: 149, distance: 7.0
click at [270, 153] on li "Data de encerramento [DATE]" at bounding box center [254, 153] width 330 height 20
